Goal: Task Accomplishment & Management: Use online tool/utility

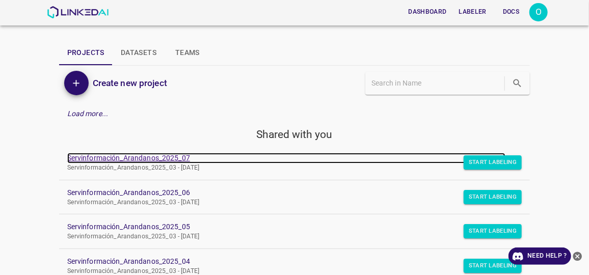
click at [154, 160] on link "Servinformación_Arandanos_2025_07" at bounding box center [286, 158] width 439 height 11
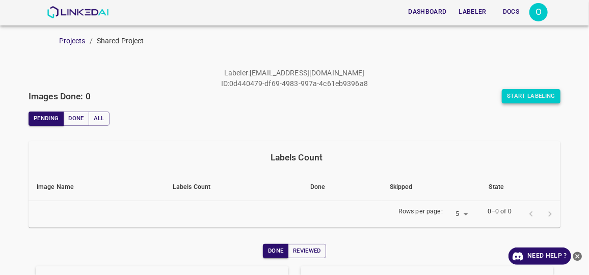
click at [509, 93] on button "Start Labeling" at bounding box center [531, 96] width 59 height 14
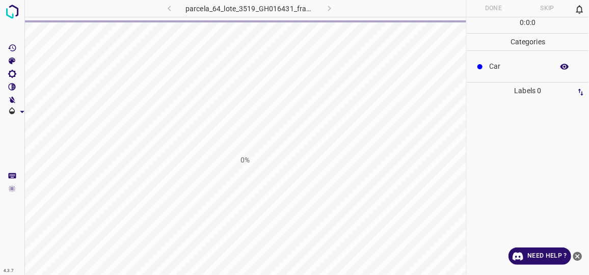
click at [377, 141] on div "0%" at bounding box center [245, 159] width 442 height 275
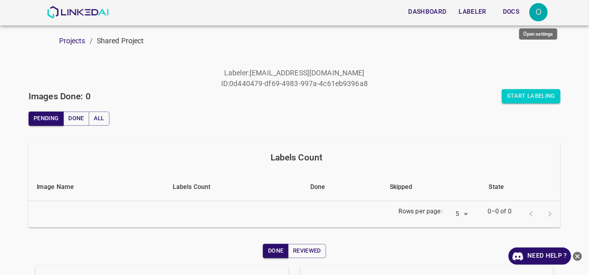
click at [536, 13] on div "O" at bounding box center [538, 12] width 18 height 18
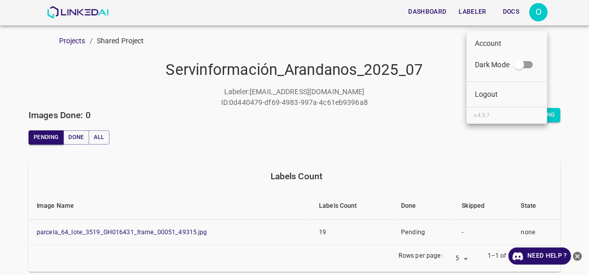
click at [503, 86] on li "Logout" at bounding box center [507, 94] width 80 height 17
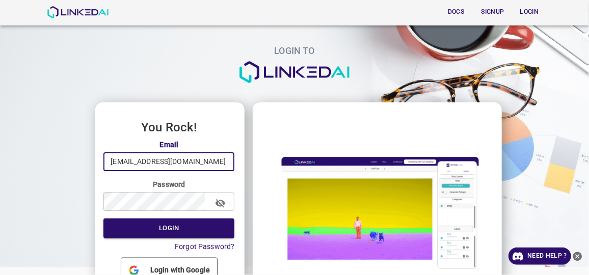
click at [199, 161] on input "osepasa@hotmail.com" at bounding box center [168, 161] width 131 height 19
click at [194, 166] on input "osepasa@hotmail.com" at bounding box center [168, 161] width 131 height 19
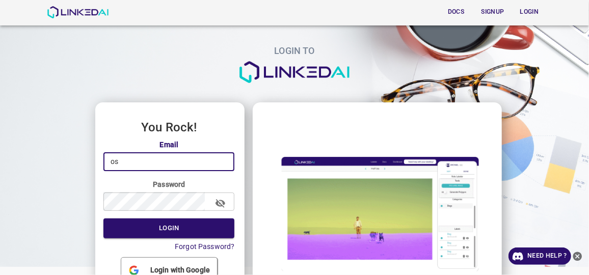
type input "o"
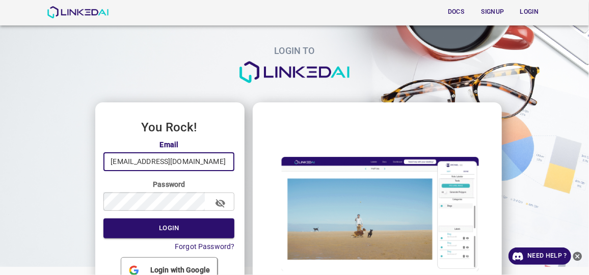
type input "omarjf93@gmail.com"
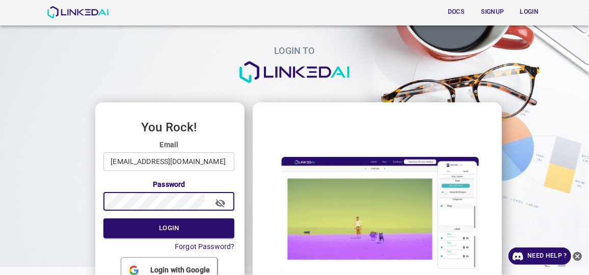
click at [222, 205] on icon "button" at bounding box center [220, 203] width 11 height 11
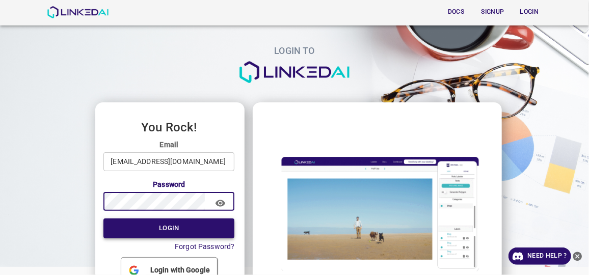
click at [162, 230] on button "Login" at bounding box center [168, 229] width 131 height 20
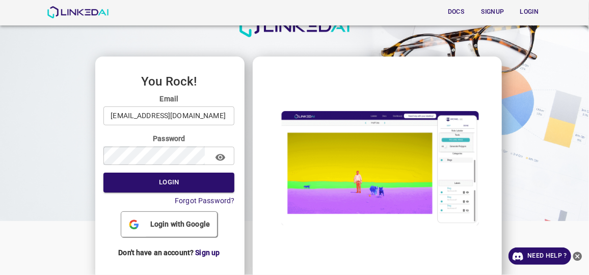
scroll to position [56, 0]
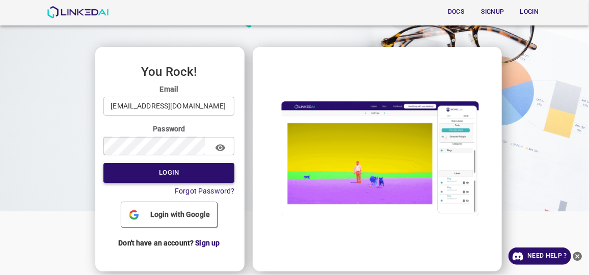
click at [153, 175] on button "Login" at bounding box center [168, 173] width 131 height 20
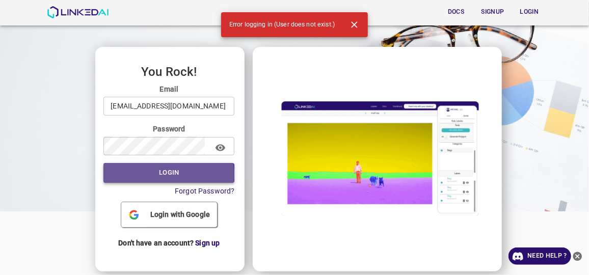
click at [153, 174] on button "Login" at bounding box center [168, 173] width 131 height 20
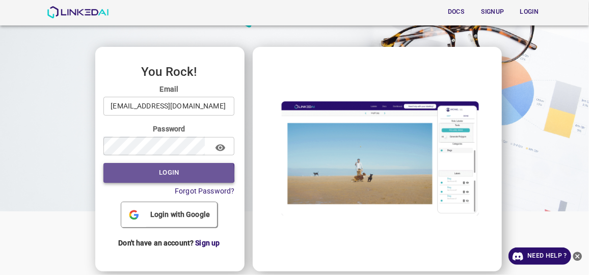
click at [150, 174] on button "Login" at bounding box center [168, 173] width 131 height 20
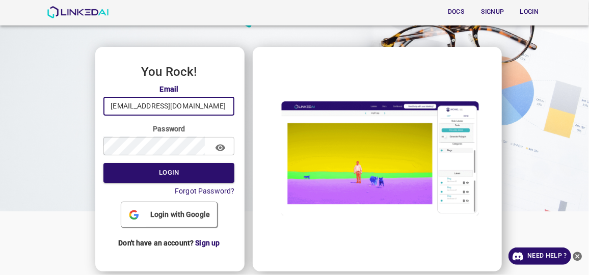
click at [186, 106] on input "omarjf93@gmail.com" at bounding box center [168, 106] width 131 height 19
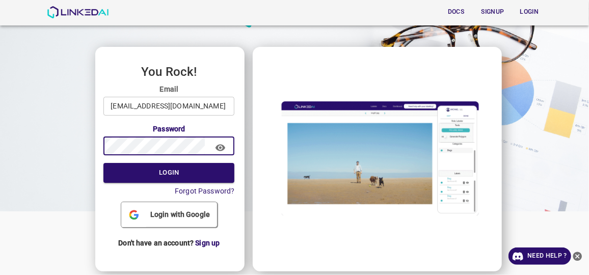
click at [219, 145] on icon "button" at bounding box center [220, 148] width 11 height 11
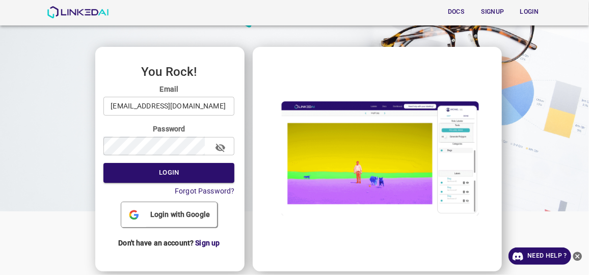
click at [219, 145] on icon "button" at bounding box center [220, 148] width 11 height 11
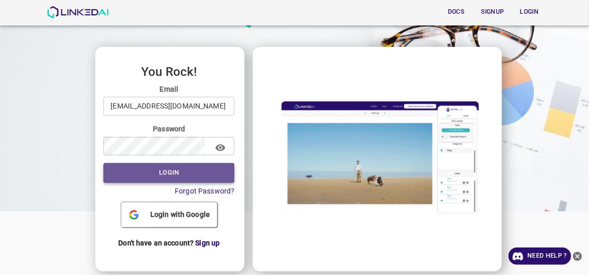
click at [188, 172] on button "Login" at bounding box center [168, 173] width 131 height 20
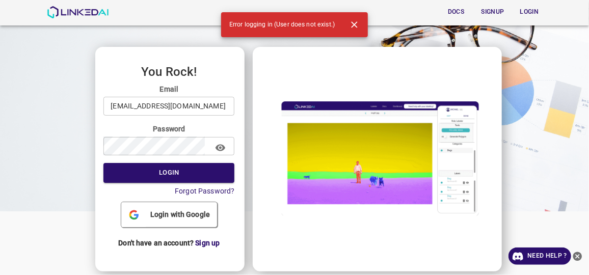
click at [175, 212] on span "Login with Google" at bounding box center [180, 214] width 68 height 11
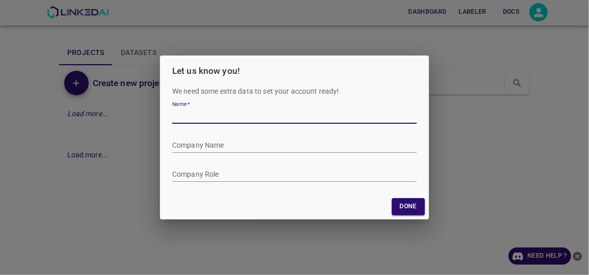
click at [273, 110] on input "Name   *" at bounding box center [294, 116] width 245 height 15
type input "omar"
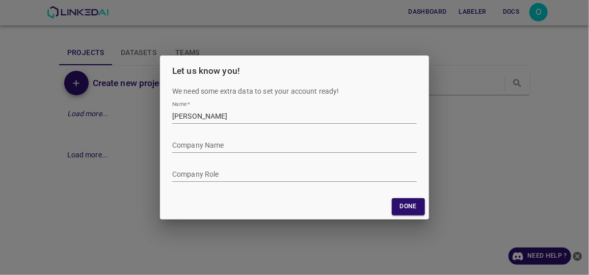
click at [228, 136] on div "Company Name" at bounding box center [294, 141] width 245 height 23
click at [203, 150] on input "Company Name" at bounding box center [294, 145] width 245 height 15
type input "linkedai"
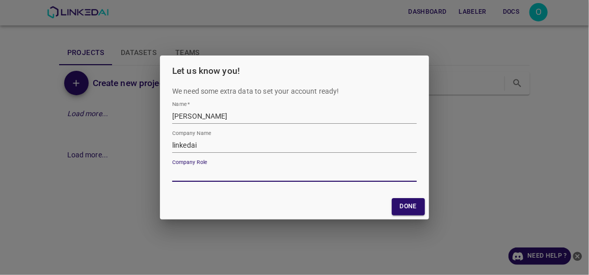
click at [197, 178] on input "Company Role" at bounding box center [294, 174] width 245 height 15
type input "etiqueteado"
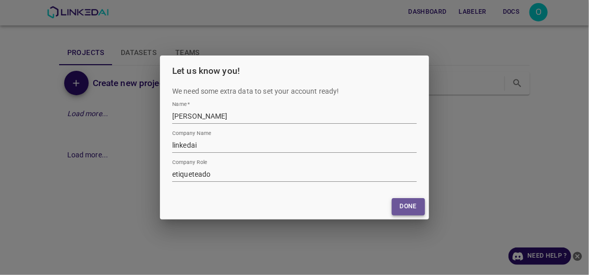
click at [401, 213] on button "Done" at bounding box center [408, 206] width 33 height 17
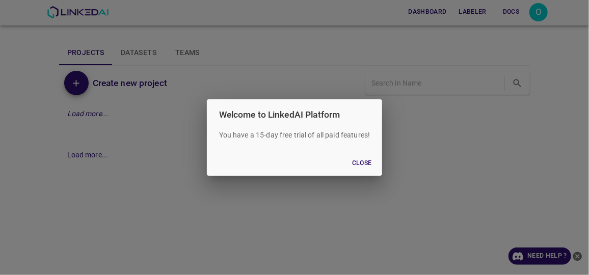
click at [368, 166] on button "Close" at bounding box center [361, 163] width 33 height 17
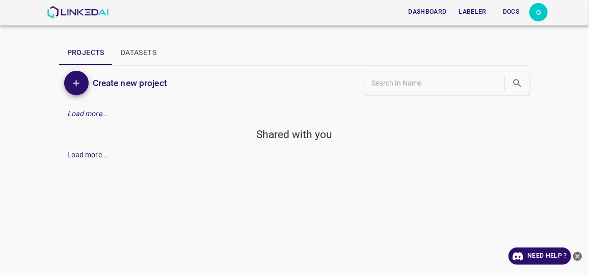
drag, startPoint x: 228, startPoint y: 164, endPoint x: 190, endPoint y: 134, distance: 47.9
click at [190, 134] on h5 "Shared with you" at bounding box center [294, 134] width 471 height 14
click at [478, 14] on button "Labeler" at bounding box center [473, 12] width 36 height 17
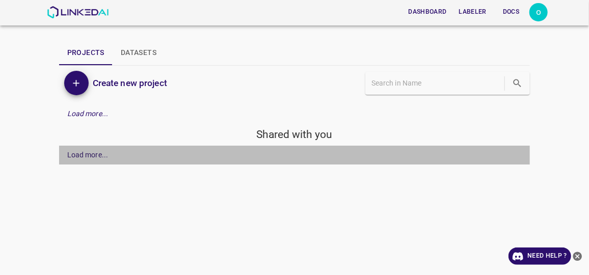
click at [103, 155] on div "Load more..." at bounding box center [87, 155] width 41 height 11
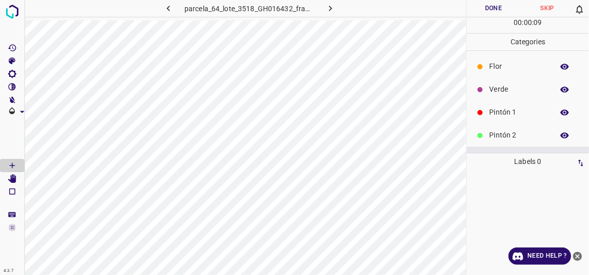
scroll to position [46, 0]
